Goal: Book appointment/travel/reservation

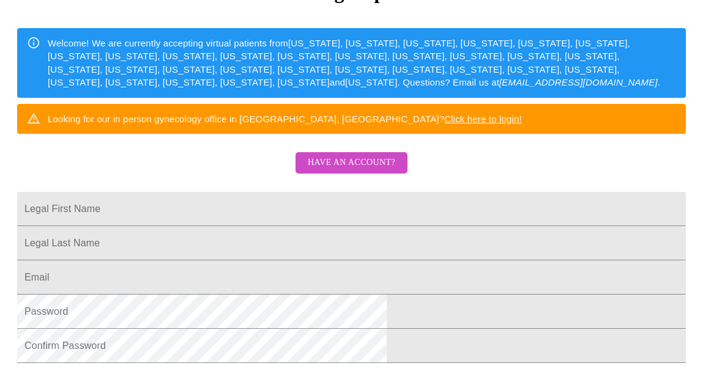
scroll to position [229, 0]
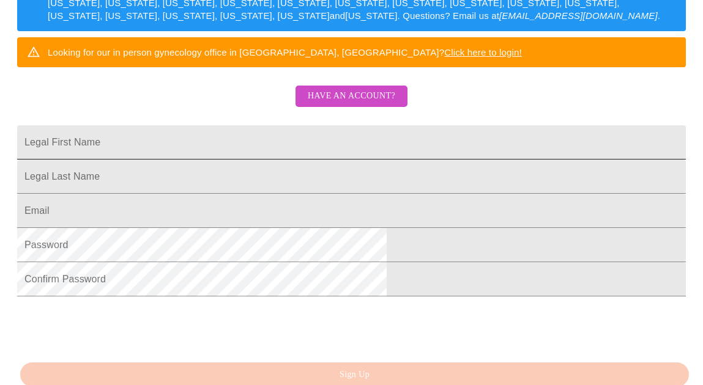
click at [311, 160] on input "Legal First Name" at bounding box center [351, 142] width 668 height 34
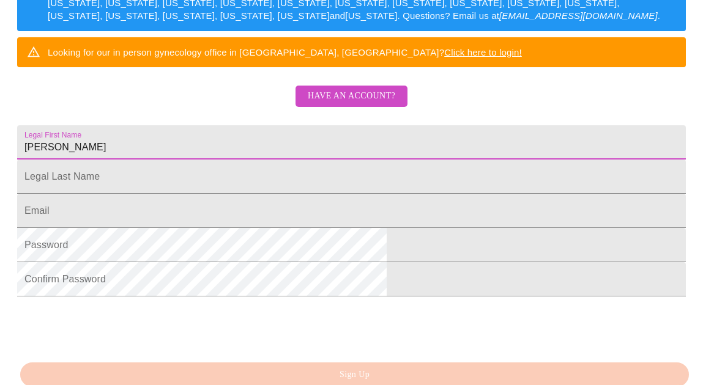
type input "[PERSON_NAME]"
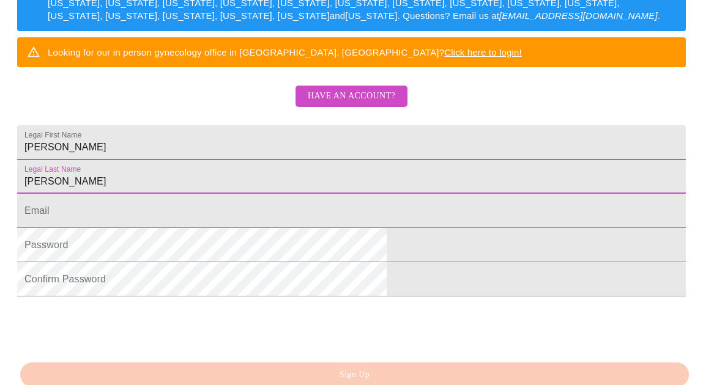
type input "[PERSON_NAME]"
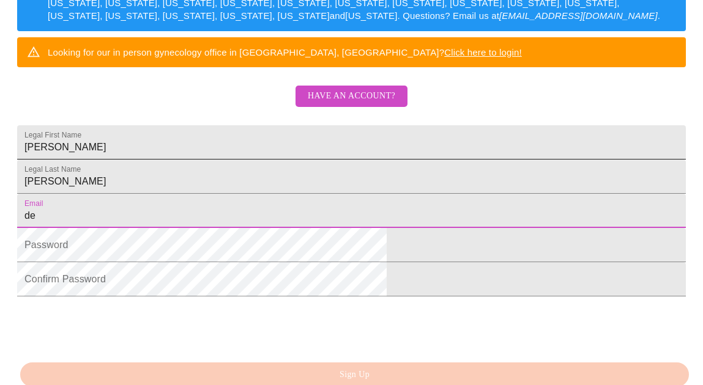
type input "d"
type input "[EMAIL_ADDRESS][DOMAIN_NAME]"
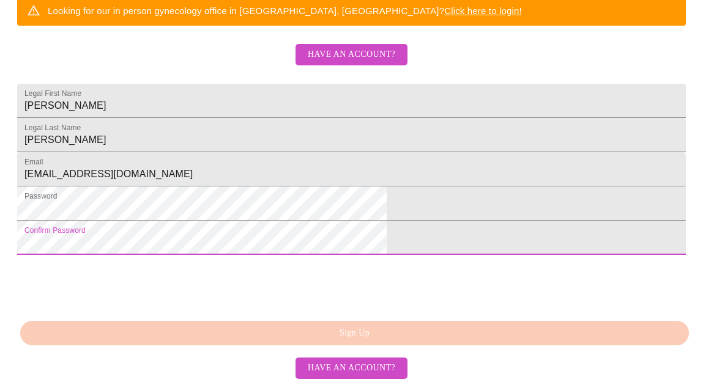
scroll to position [336, 0]
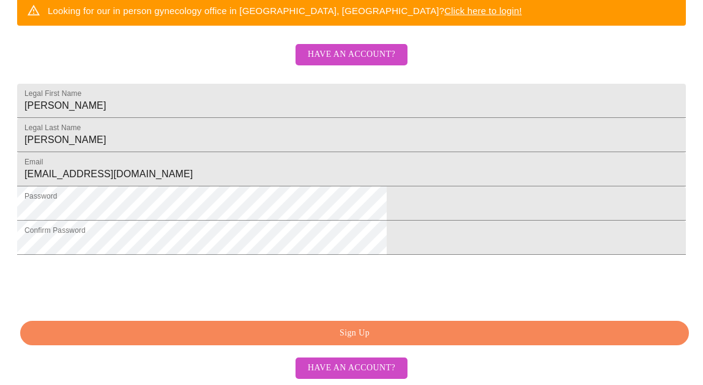
click at [342, 341] on span "Sign Up" at bounding box center [354, 333] width 640 height 15
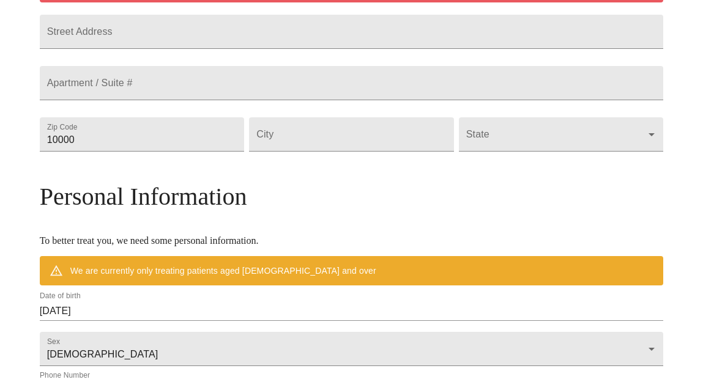
scroll to position [304, 0]
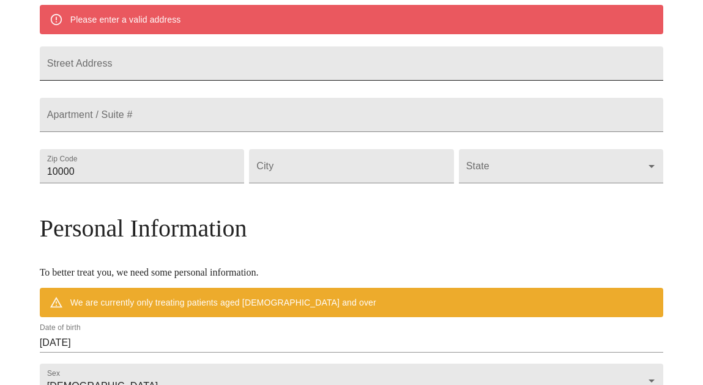
click at [281, 81] on input "Street Address" at bounding box center [352, 63] width 624 height 34
type input "[STREET_ADDRESS]"
click at [220, 132] on input "Street Address" at bounding box center [352, 115] width 624 height 34
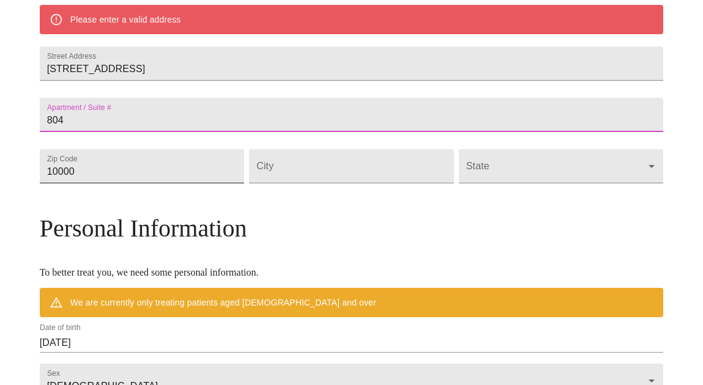
type input "804"
click at [168, 183] on input "10000" at bounding box center [142, 166] width 205 height 34
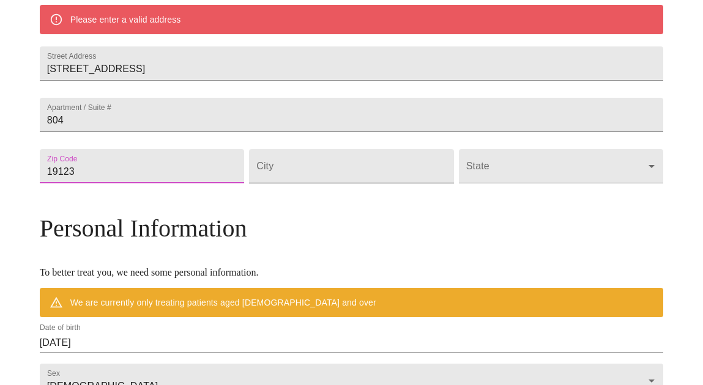
type input "19123"
click at [305, 183] on input "Street Address" at bounding box center [351, 166] width 205 height 34
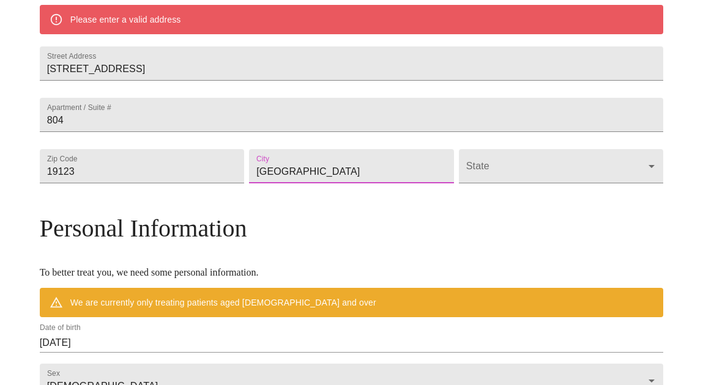
type input "[GEOGRAPHIC_DATA]"
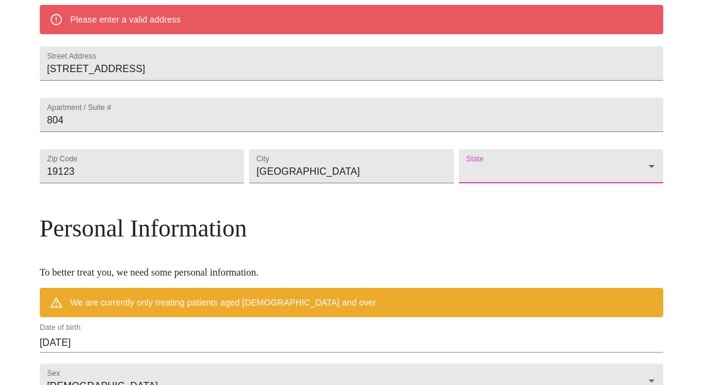
click at [545, 234] on body "MyMenopauseRx Welcome to MyMenopauseRx Since it's your first time here, you'll …" at bounding box center [351, 183] width 693 height 964
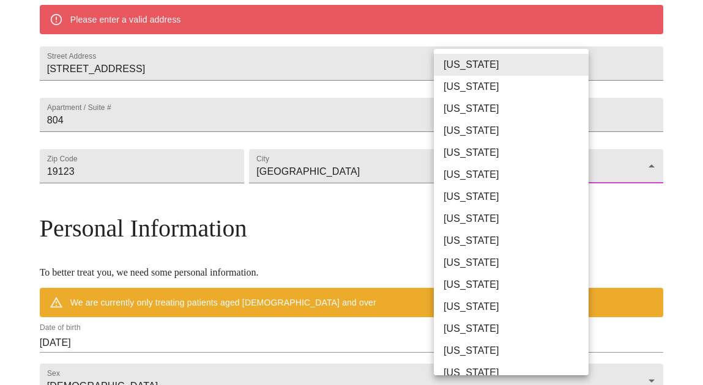
scroll to position [667, 0]
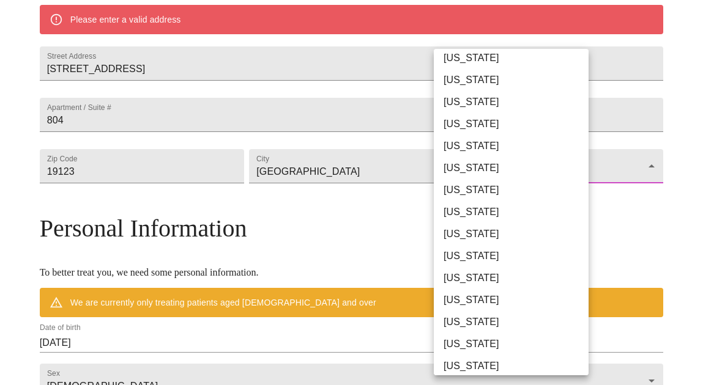
click at [514, 209] on li "[US_STATE]" at bounding box center [511, 212] width 155 height 22
type input "[US_STATE]"
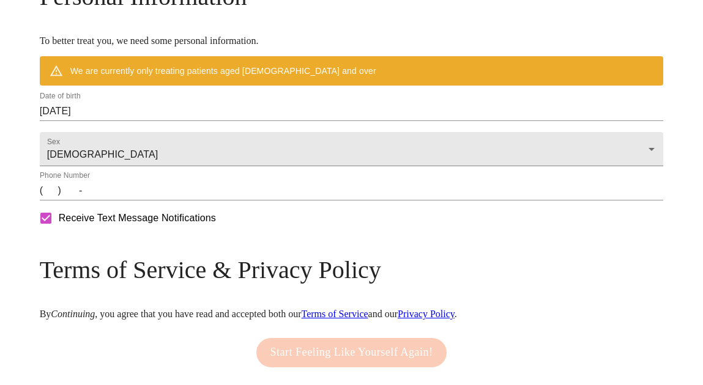
scroll to position [503, 0]
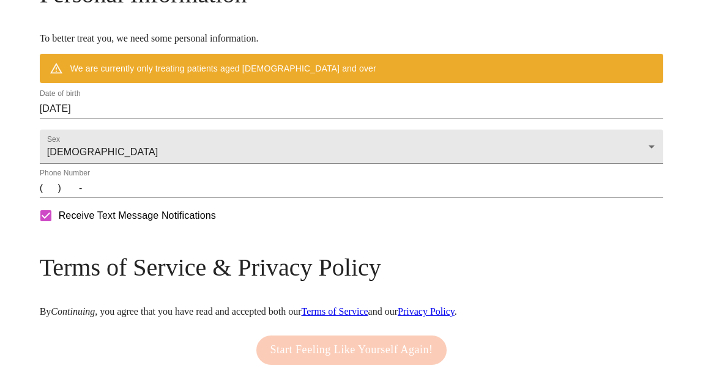
click at [202, 119] on input "[DATE]" at bounding box center [352, 109] width 624 height 20
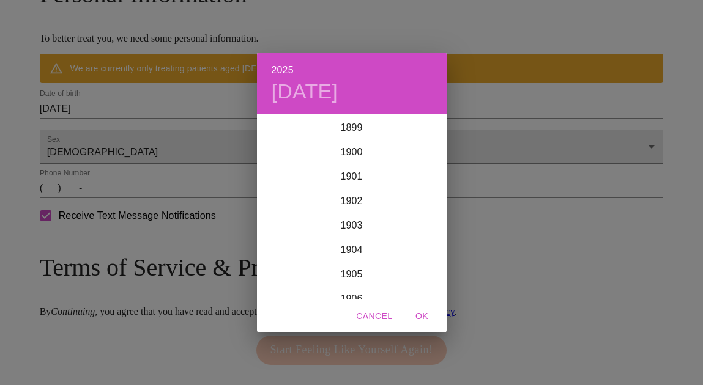
scroll to position [3009, 0]
click at [144, 171] on div "2025 [DATE] 1900 1901 1902 1903 1904 1905 1906 1907 1908 1909 1910 1911 1912 19…" at bounding box center [351, 192] width 703 height 385
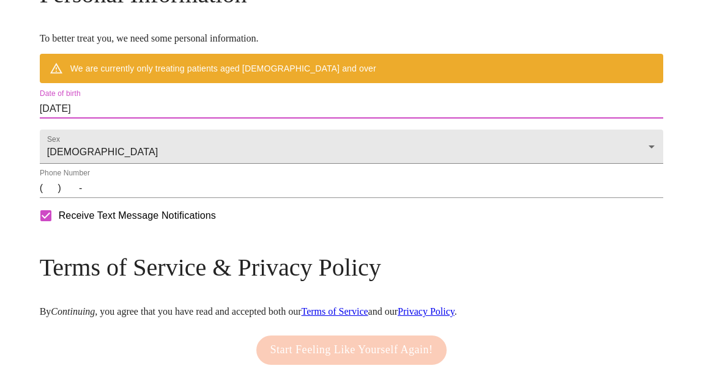
click at [124, 119] on input "[DATE]" at bounding box center [352, 109] width 624 height 20
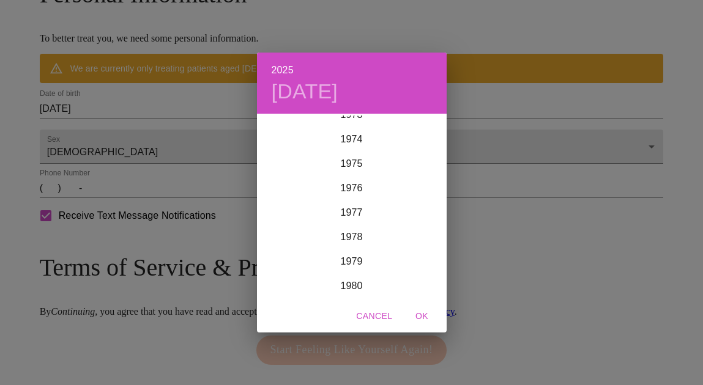
scroll to position [1797, 0]
click at [350, 146] on div "1973" at bounding box center [352, 140] width 190 height 24
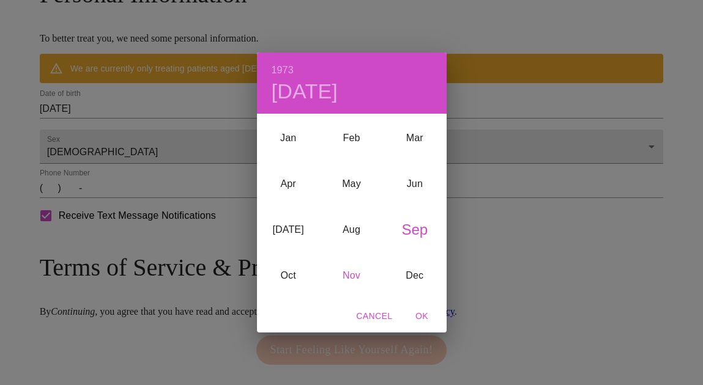
click at [345, 270] on div "Nov" at bounding box center [351, 276] width 63 height 46
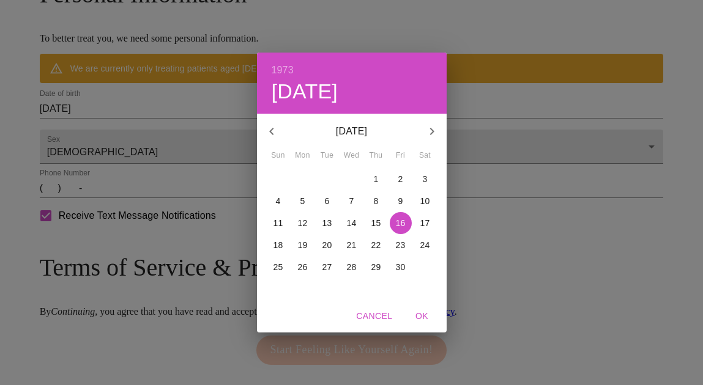
click at [352, 270] on p "28" at bounding box center [352, 267] width 10 height 12
click at [420, 315] on span "OK" at bounding box center [421, 316] width 29 height 15
type input "[DATE]"
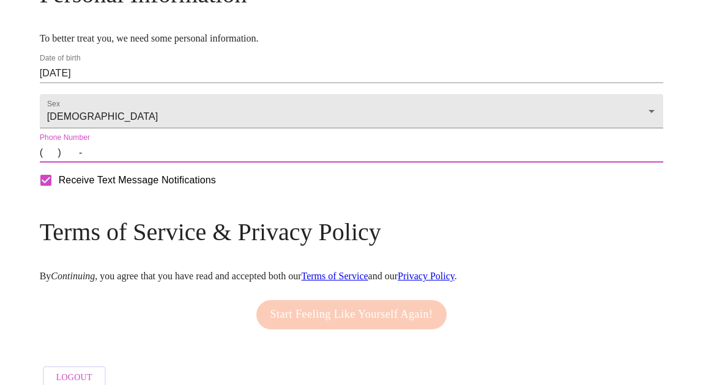
click at [120, 163] on input "(   )    -" at bounding box center [352, 153] width 624 height 20
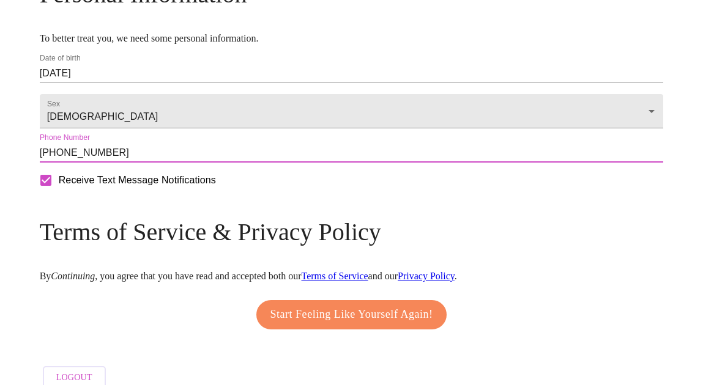
scroll to position [586, 0]
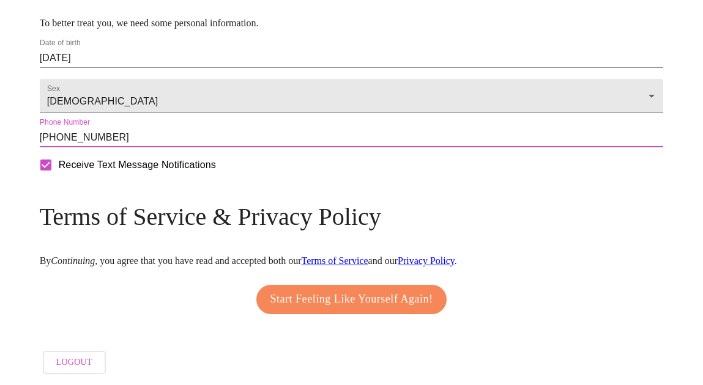
type input "[PHONE_NUMBER]"
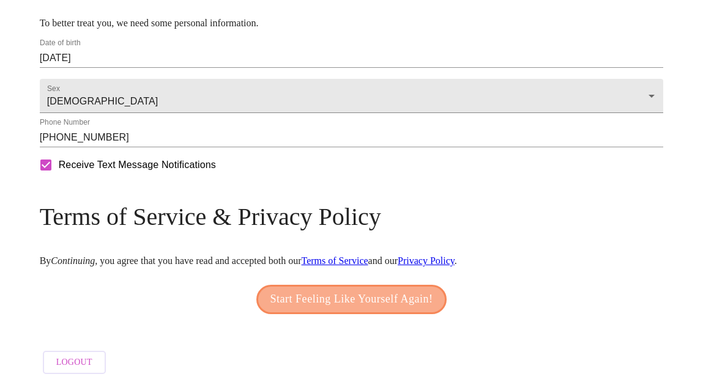
click at [333, 292] on span "Start Feeling Like Yourself Again!" at bounding box center [351, 300] width 163 height 20
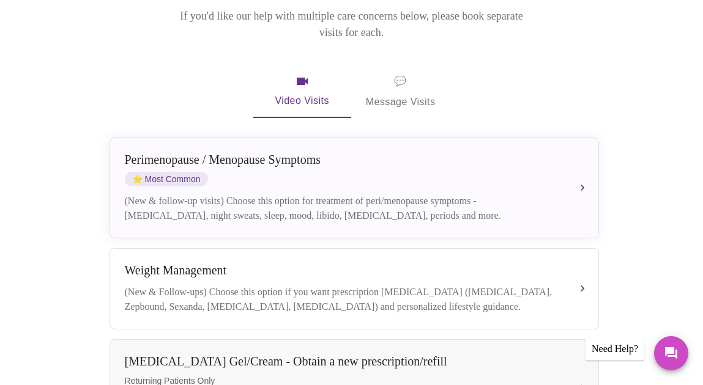
scroll to position [210, 0]
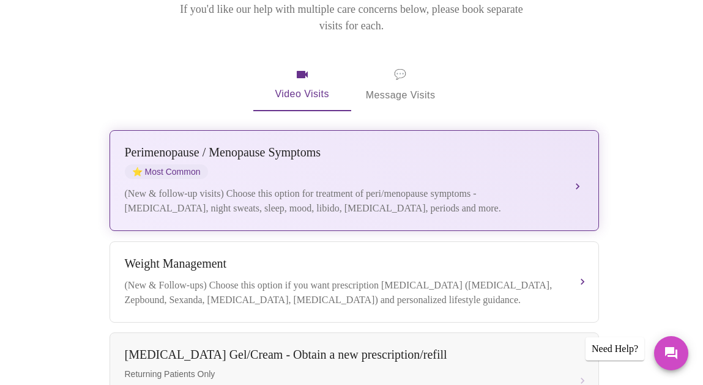
click at [436, 187] on div "(New & follow-up visits) Choose this option for treatment of peri/menopause sym…" at bounding box center [342, 201] width 434 height 29
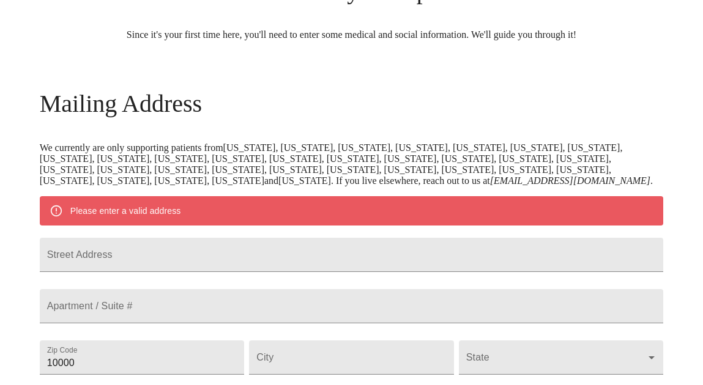
scroll to position [582, 0]
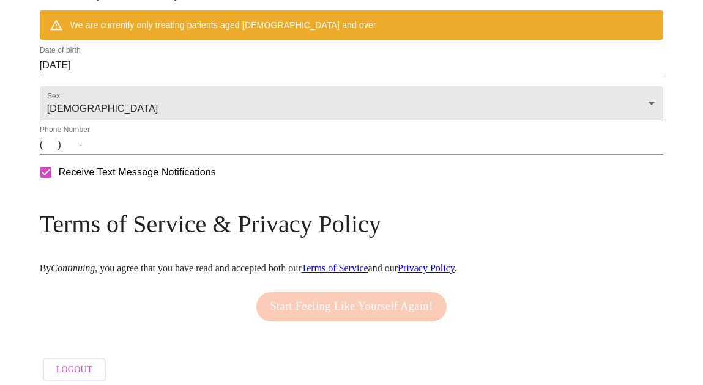
click at [130, 155] on input "(   )    -" at bounding box center [352, 145] width 624 height 20
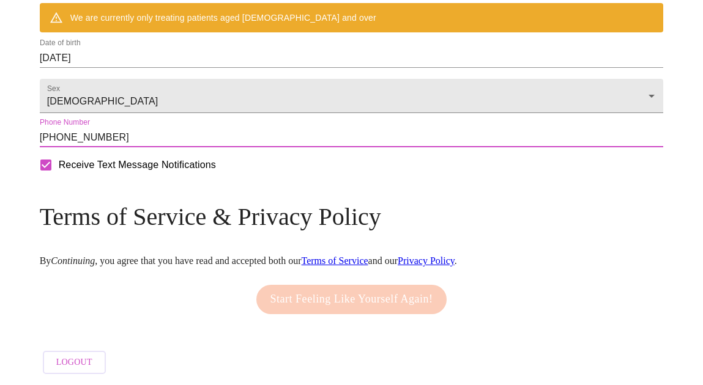
scroll to position [657, 0]
type input "[PHONE_NUMBER]"
click at [319, 290] on div "Start Feeling Like Yourself Again!" at bounding box center [351, 300] width 197 height 42
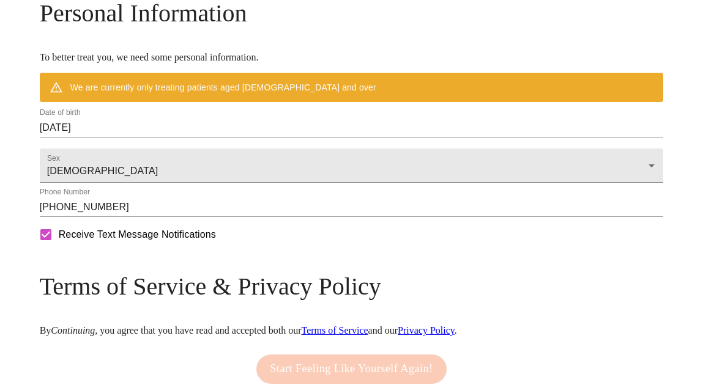
scroll to position [520, 0]
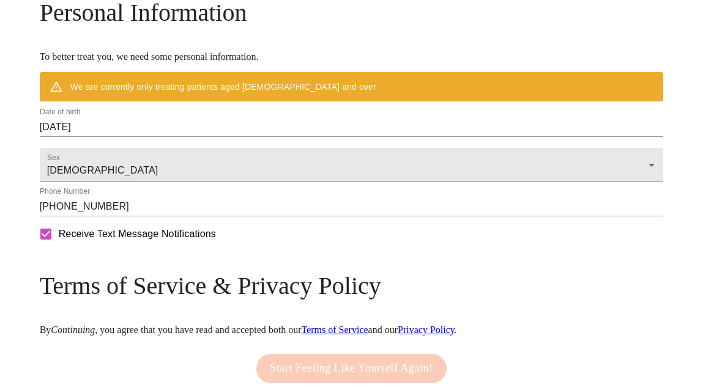
click at [175, 137] on input "[DATE]" at bounding box center [352, 127] width 624 height 20
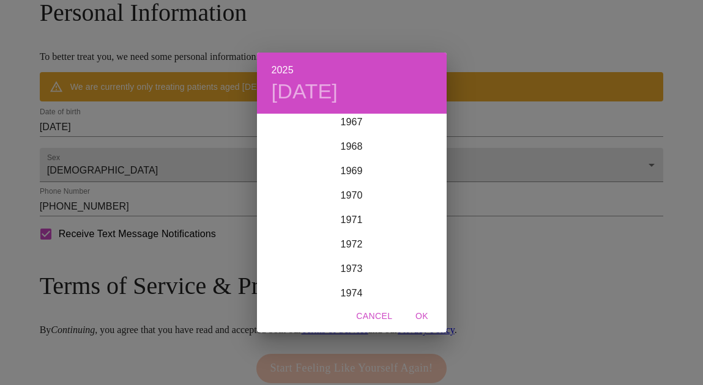
scroll to position [1670, 0]
click at [355, 265] on div "1973" at bounding box center [352, 268] width 190 height 24
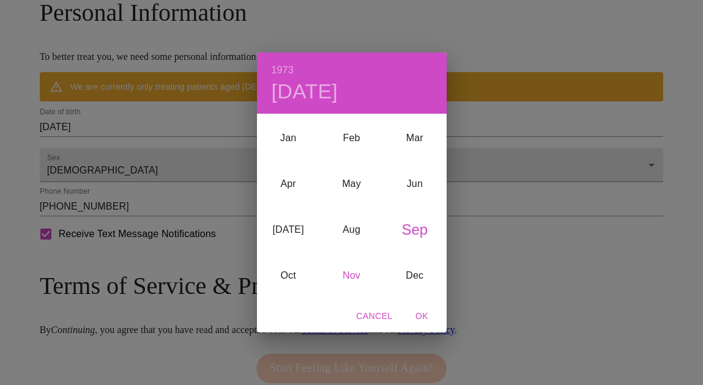
click at [355, 268] on div "Nov" at bounding box center [351, 276] width 63 height 46
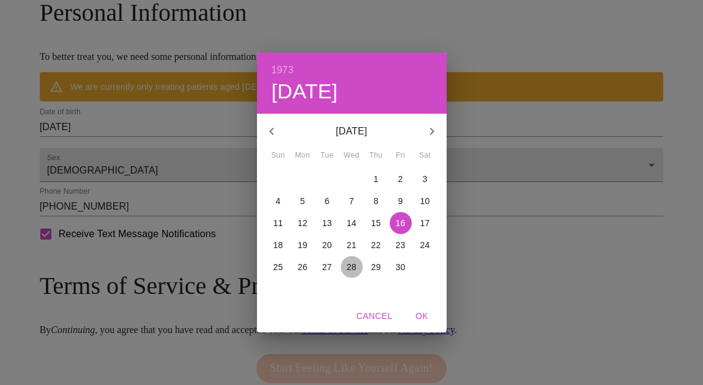
click at [350, 265] on p "28" at bounding box center [352, 267] width 10 height 12
click at [424, 315] on span "OK" at bounding box center [421, 316] width 29 height 15
type input "[DATE]"
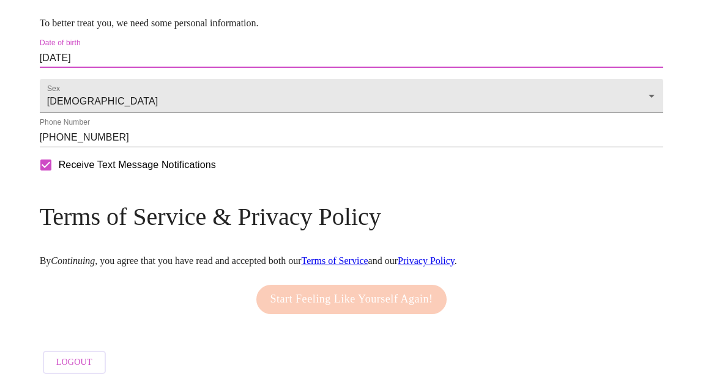
scroll to position [621, 0]
click at [352, 297] on div "Start Feeling Like Yourself Again!" at bounding box center [351, 300] width 197 height 42
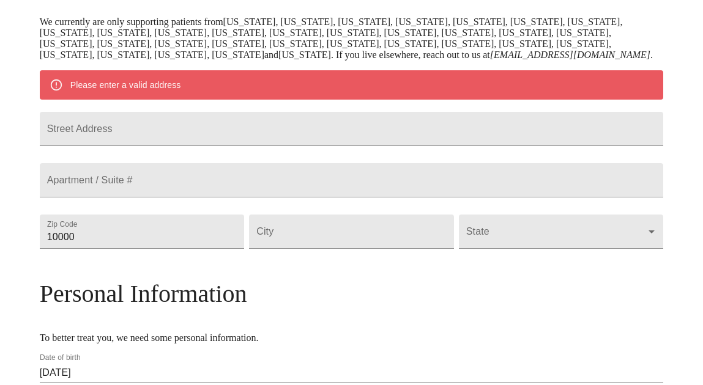
scroll to position [240, 0]
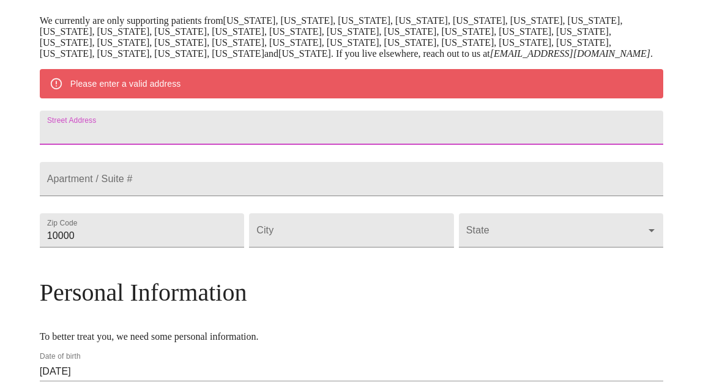
click at [234, 145] on input "Street Address" at bounding box center [352, 128] width 624 height 34
type input "[STREET_ADDRESS]"
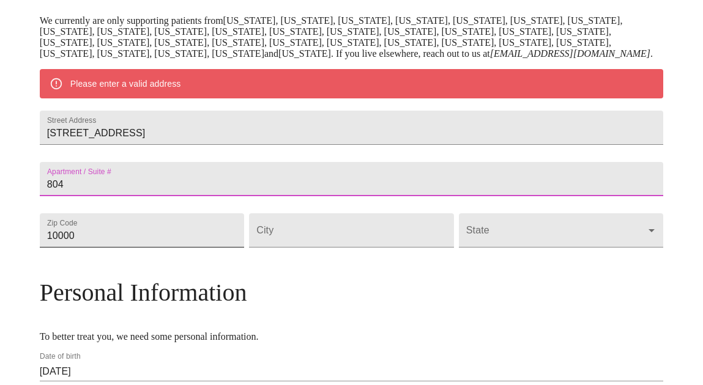
type input "804"
click at [169, 248] on input "10000" at bounding box center [142, 230] width 205 height 34
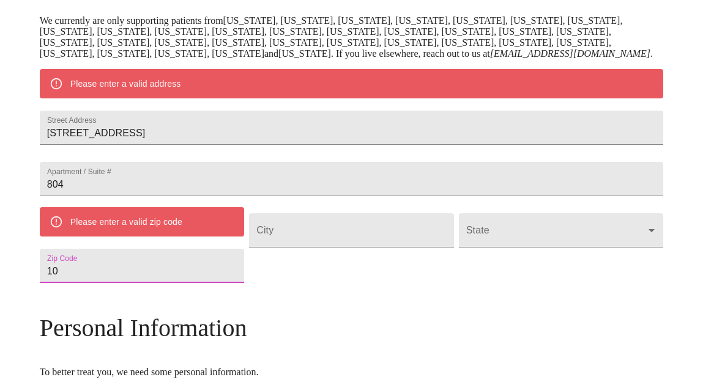
type input "1"
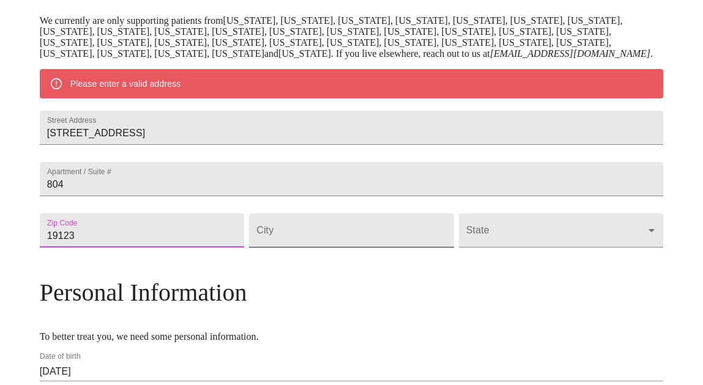
type input "19123"
click at [298, 248] on input "Street Address" at bounding box center [351, 230] width 205 height 34
type input "[GEOGRAPHIC_DATA]"
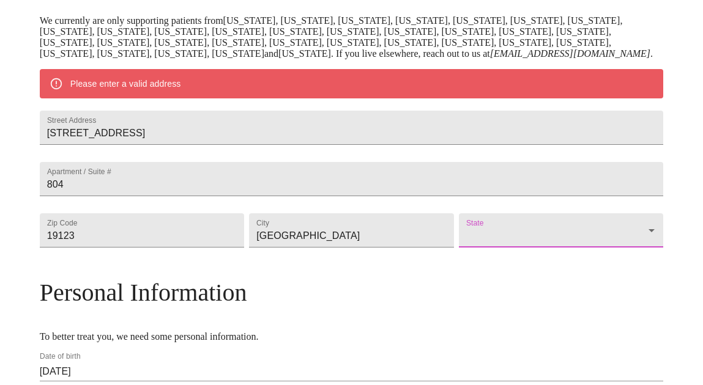
click at [495, 290] on body "MyMenopauseRx Welcome to MyMenopauseRx Since it's your first time here, you'll …" at bounding box center [351, 229] width 693 height 929
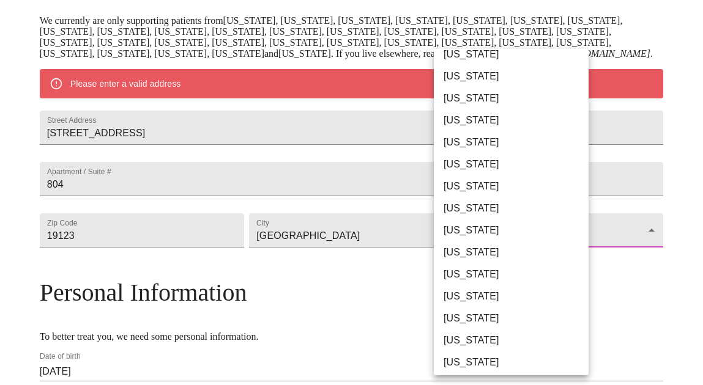
scroll to position [613, 0]
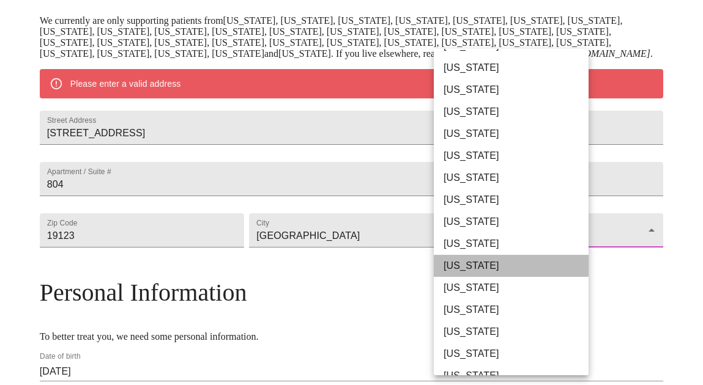
click at [494, 265] on li "[US_STATE]" at bounding box center [511, 266] width 155 height 22
type input "[US_STATE]"
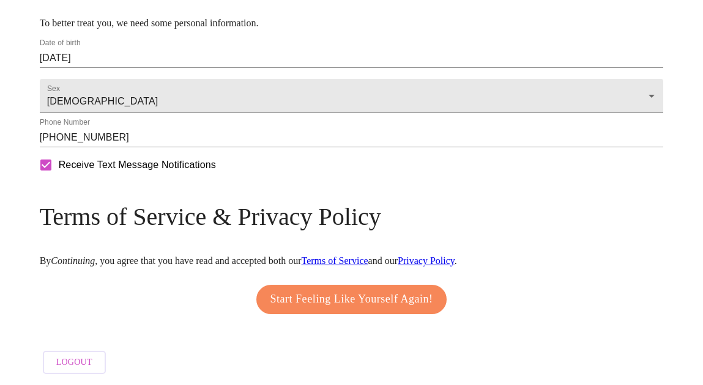
click at [341, 301] on button "Start Feeling Like Yourself Again!" at bounding box center [351, 299] width 191 height 29
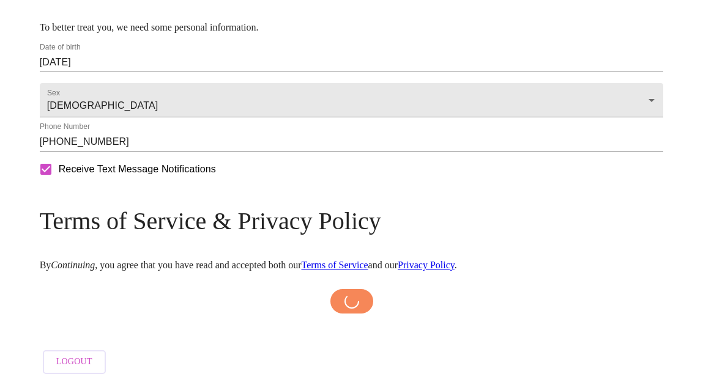
scroll to position [582, 0]
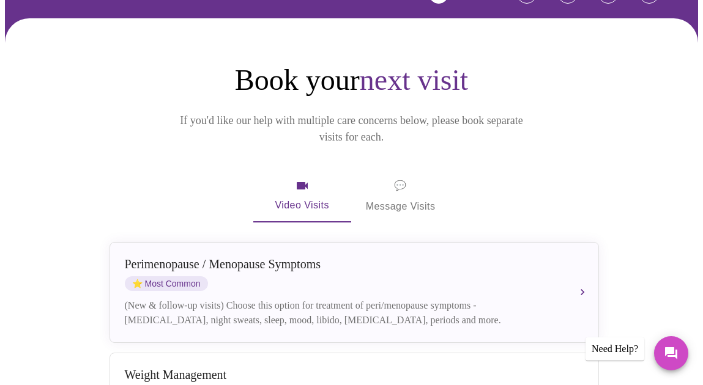
scroll to position [101, 0]
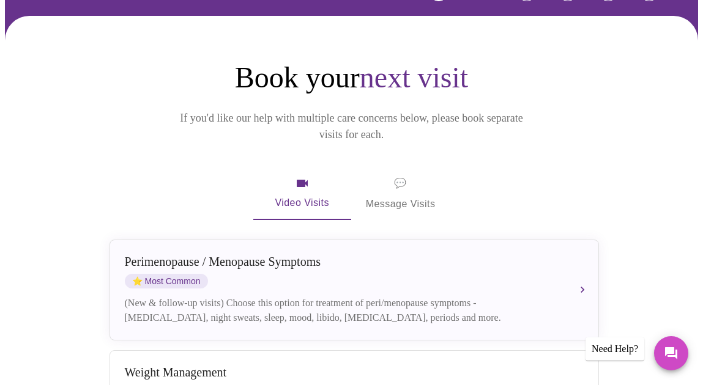
click at [405, 175] on span "💬 Message Visits" at bounding box center [401, 194] width 70 height 38
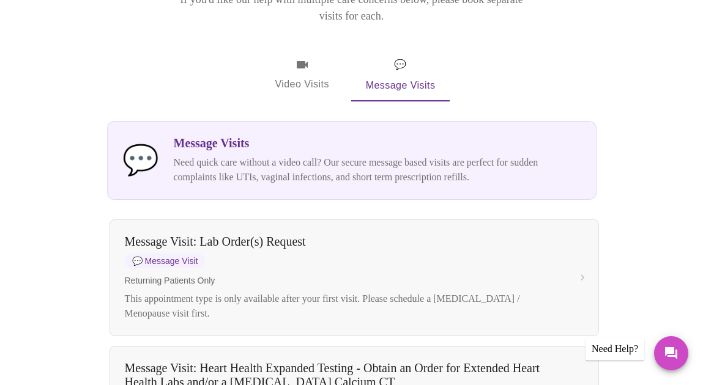
scroll to position [64, 0]
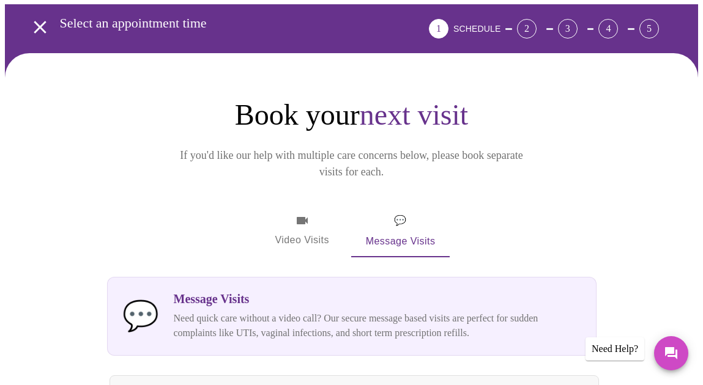
click at [305, 213] on span "Video Visits" at bounding box center [302, 230] width 68 height 35
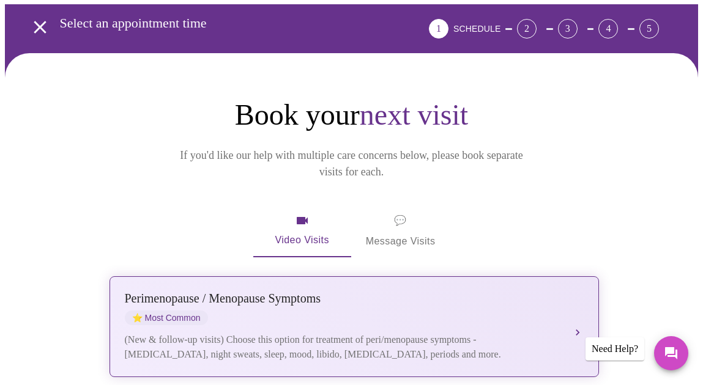
click at [313, 302] on div "[MEDICAL_DATA] / Menopause Symptoms ⭐ Most Common" at bounding box center [342, 309] width 434 height 34
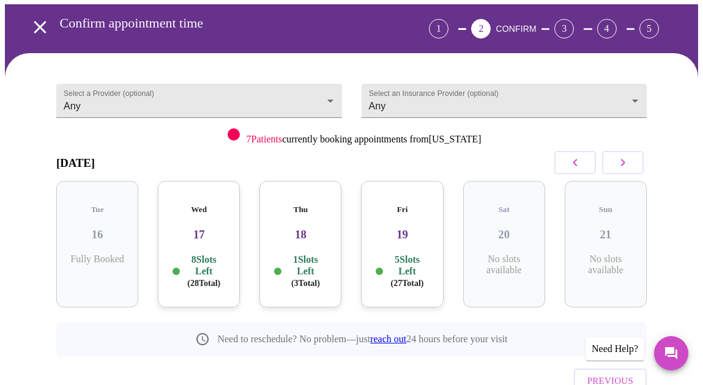
click at [304, 238] on div "Thu 18 1 Slots Left ( 3 Total)" at bounding box center [300, 244] width 82 height 127
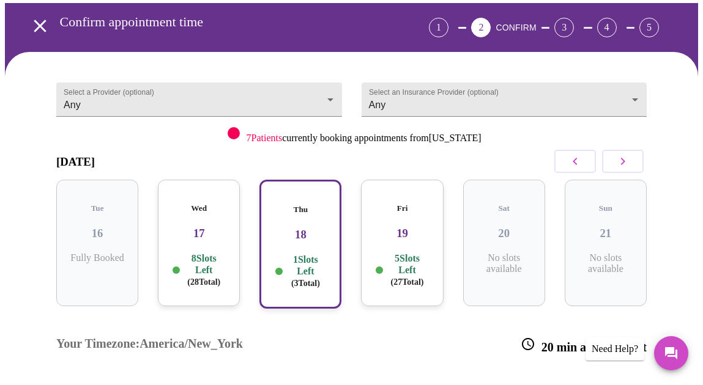
scroll to position [59, 0]
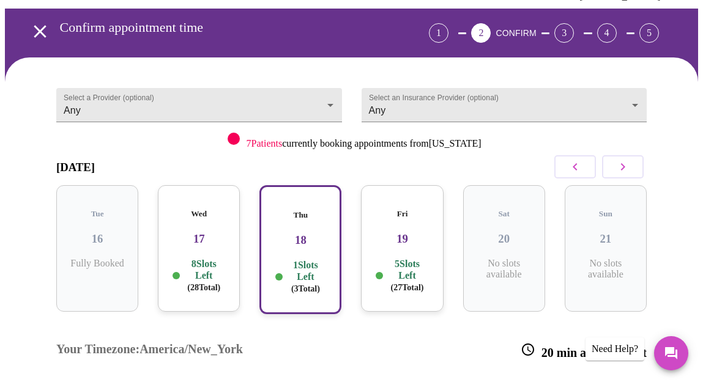
click at [210, 232] on h3 "17" at bounding box center [199, 238] width 62 height 13
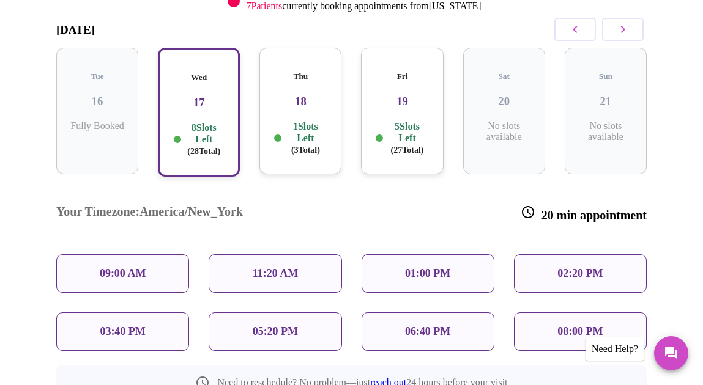
scroll to position [198, 0]
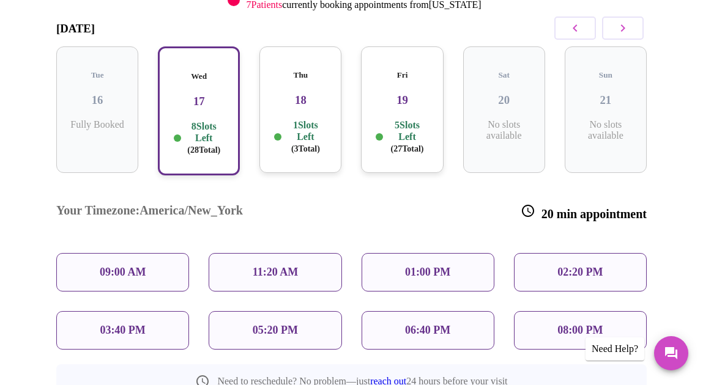
click at [551, 311] on div "08:00 PM" at bounding box center [580, 330] width 133 height 39
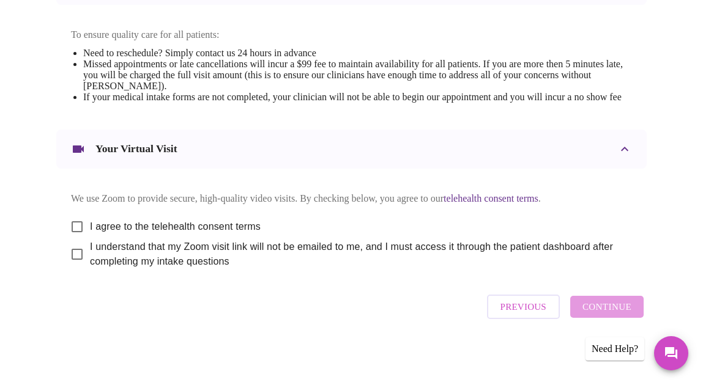
scroll to position [566, 0]
click at [73, 218] on input "I agree to the telehealth consent terms" at bounding box center [77, 227] width 26 height 26
checkbox input "true"
click at [72, 254] on input "I understand that my Zoom visit link will not be emailed to me, and I must acce…" at bounding box center [77, 255] width 26 height 26
checkbox input "true"
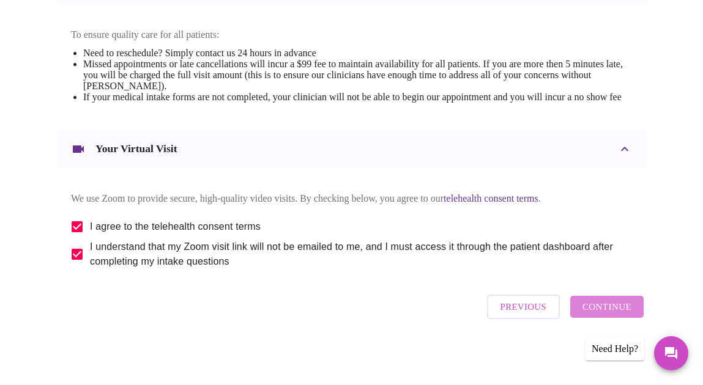
click at [613, 309] on span "Continue" at bounding box center [606, 307] width 49 height 16
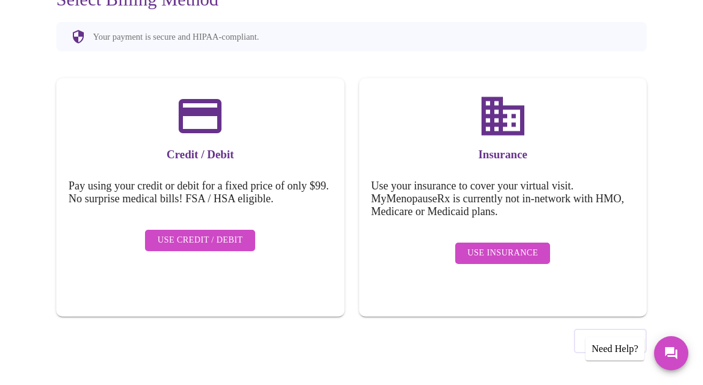
click at [510, 246] on span "Use Insurance" at bounding box center [502, 253] width 70 height 15
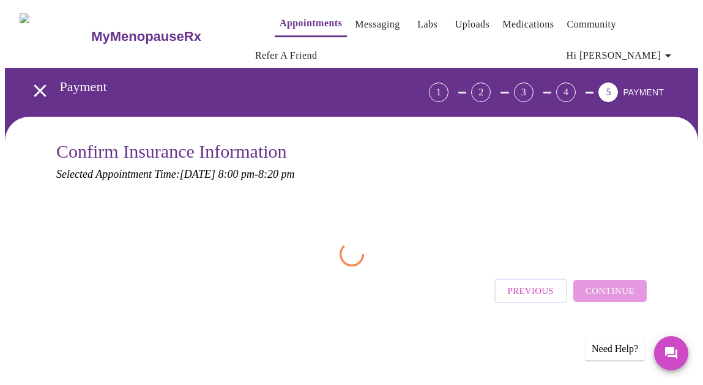
scroll to position [0, 0]
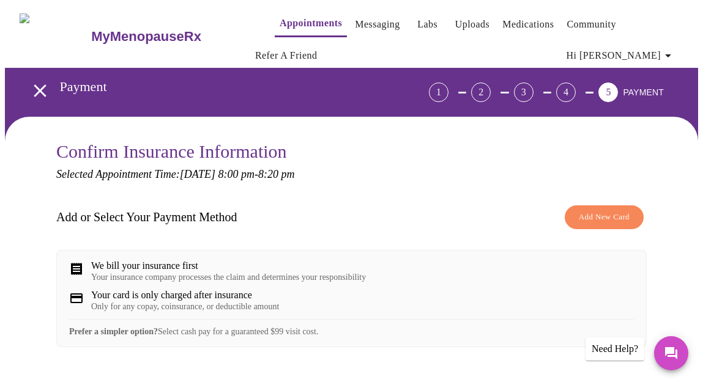
click at [603, 212] on span "Add New Card" at bounding box center [604, 217] width 51 height 14
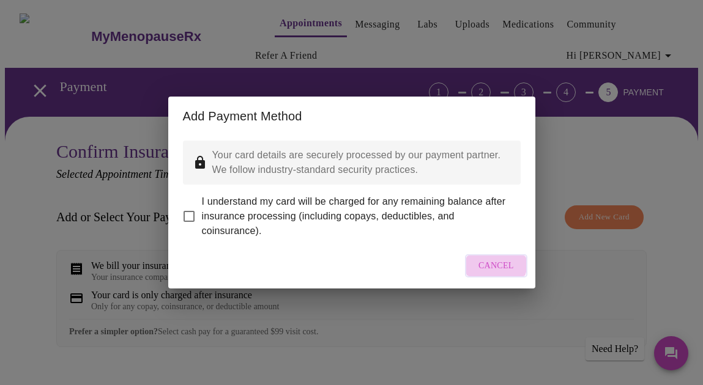
click at [481, 270] on span "Cancel" at bounding box center [495, 266] width 35 height 15
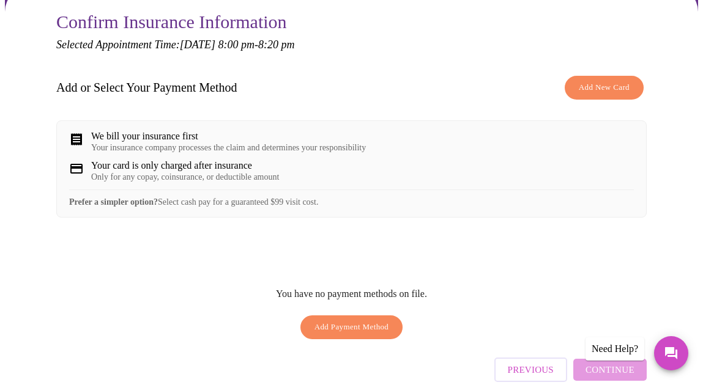
scroll to position [128, 0]
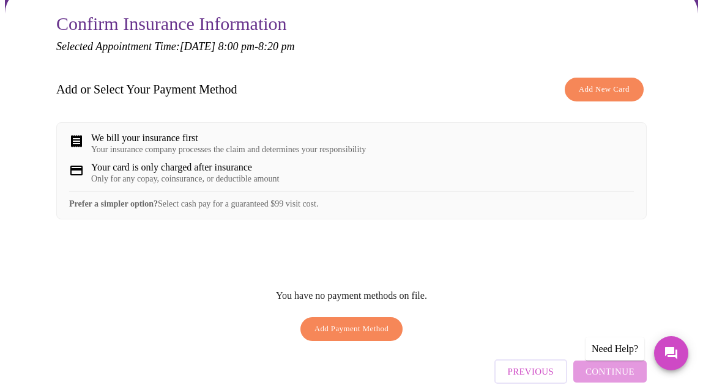
click at [226, 138] on div "We bill your insurance first" at bounding box center [228, 138] width 275 height 11
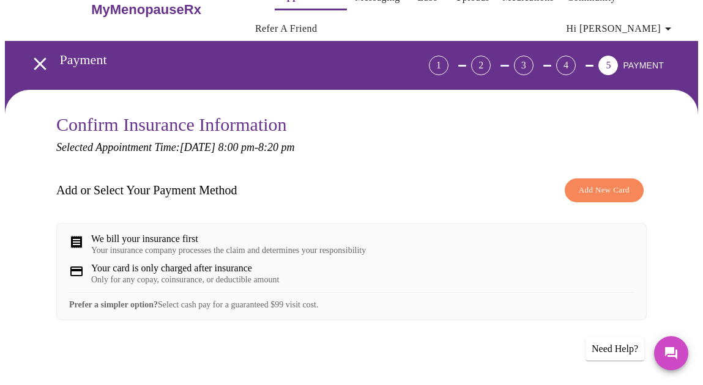
scroll to position [6, 0]
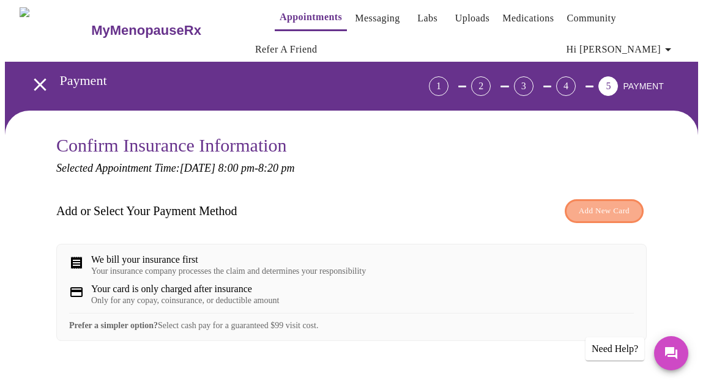
click at [615, 209] on span "Add New Card" at bounding box center [604, 211] width 51 height 14
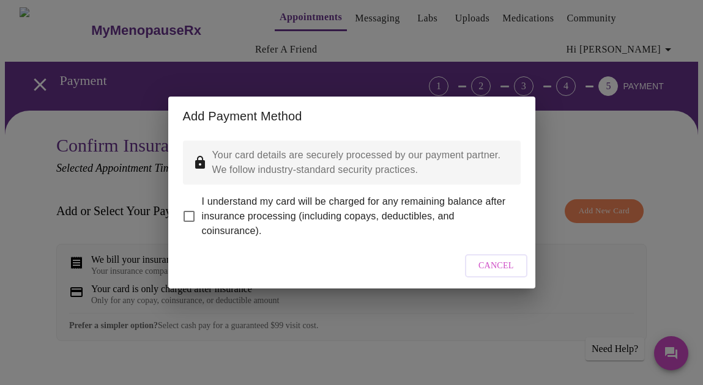
click at [189, 209] on input "I understand my card will be charged for any remaining balance after insurance …" at bounding box center [189, 217] width 26 height 26
checkbox input "true"
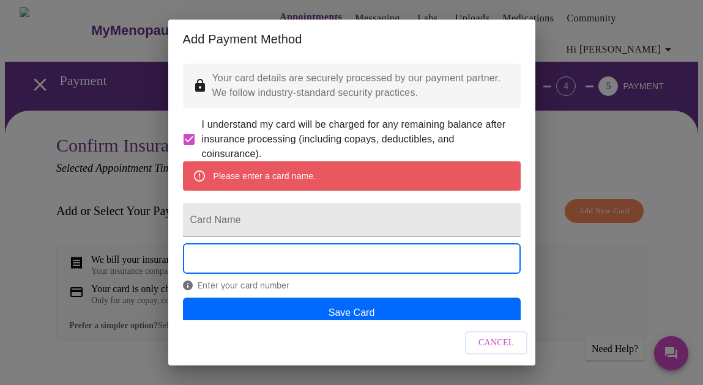
scroll to position [45, 0]
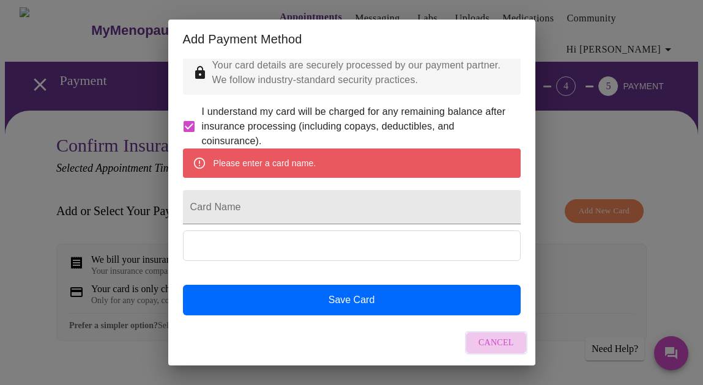
click at [498, 344] on span "Cancel" at bounding box center [495, 343] width 35 height 15
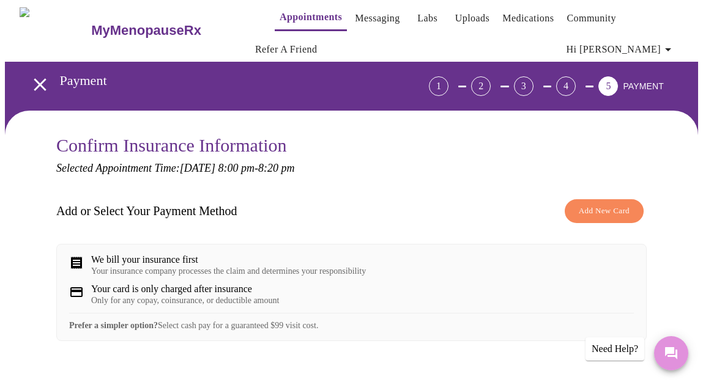
click at [670, 355] on icon "Messages" at bounding box center [671, 353] width 15 height 15
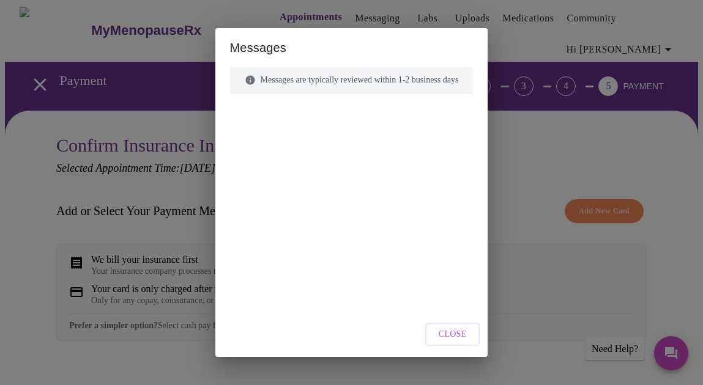
click at [466, 330] on span "Close" at bounding box center [452, 334] width 28 height 15
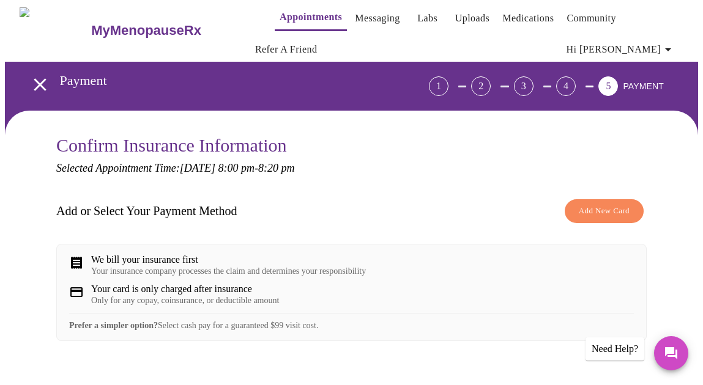
click at [566, 12] on link "Community" at bounding box center [591, 18] width 50 height 17
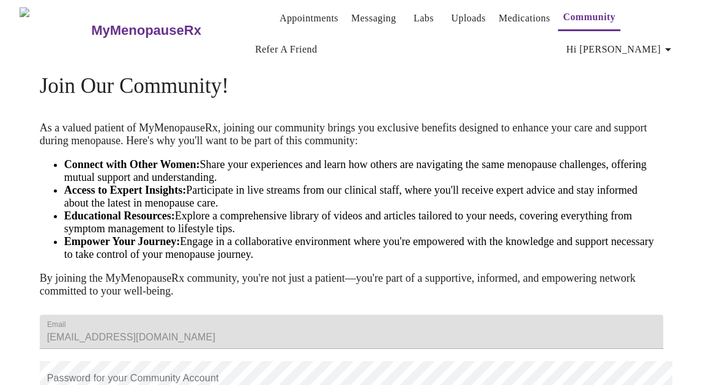
click at [281, 18] on link "Appointments" at bounding box center [308, 18] width 59 height 17
